Goal: Entertainment & Leisure: Consume media (video, audio)

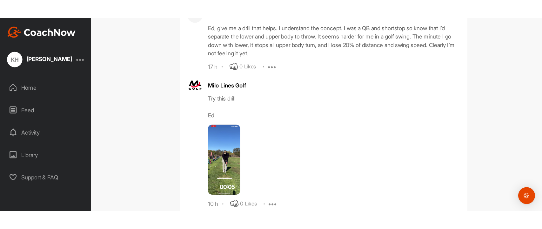
scroll to position [742, 0]
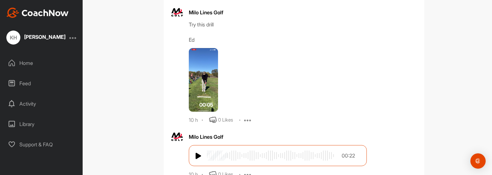
click at [204, 84] on img at bounding box center [203, 80] width 29 height 64
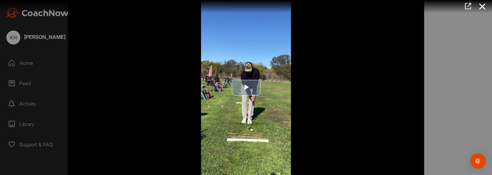
click at [246, 87] on span "Video Player" at bounding box center [246, 87] width 0 height 0
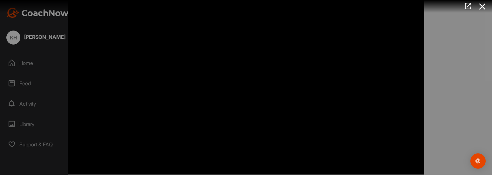
click at [227, 122] on video "Video Player" at bounding box center [246, 87] width 356 height 195
click at [195, 105] on video "Video Player" at bounding box center [246, 87] width 356 height 195
click at [136, 101] on video "Video Player" at bounding box center [246, 87] width 356 height 195
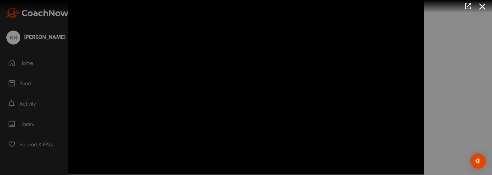
click at [136, 101] on video "Video Player" at bounding box center [246, 87] width 356 height 195
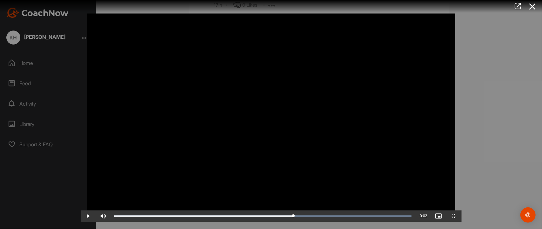
click at [139, 136] on video "Video Player" at bounding box center [271, 114] width 381 height 215
drag, startPoint x: 139, startPoint y: 136, endPoint x: 137, endPoint y: 100, distance: 35.3
click at [139, 136] on video "Video Player" at bounding box center [271, 114] width 381 height 215
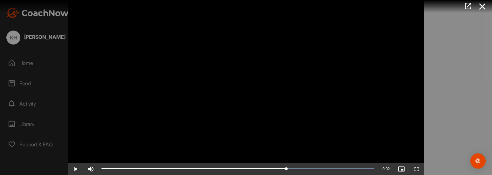
scroll to position [16, 0]
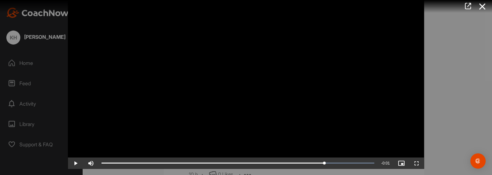
drag, startPoint x: 284, startPoint y: 162, endPoint x: 343, endPoint y: 146, distance: 61.5
click at [327, 159] on div "Loaded : 100.00% 0:04 0:04" at bounding box center [238, 162] width 279 height 11
